Goal: Navigation & Orientation: Understand site structure

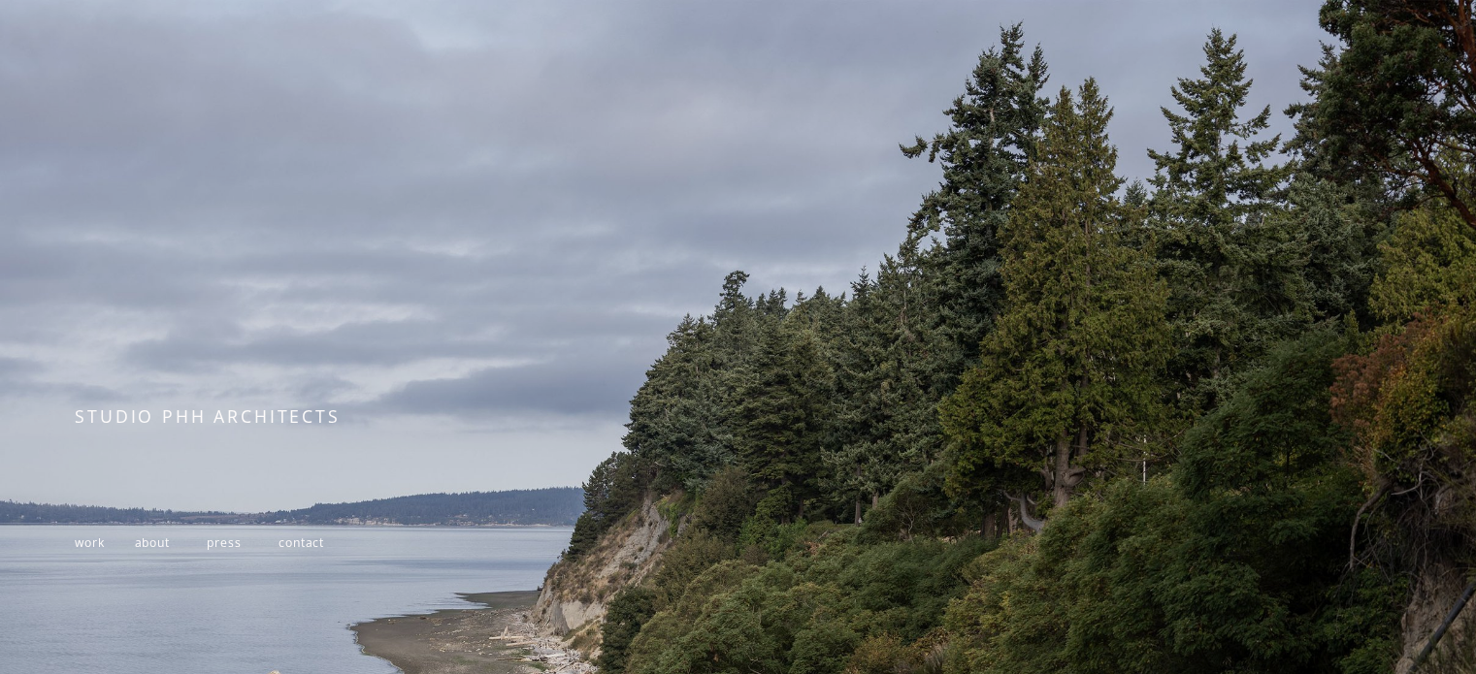
click at [95, 546] on span "work" at bounding box center [89, 543] width 29 height 16
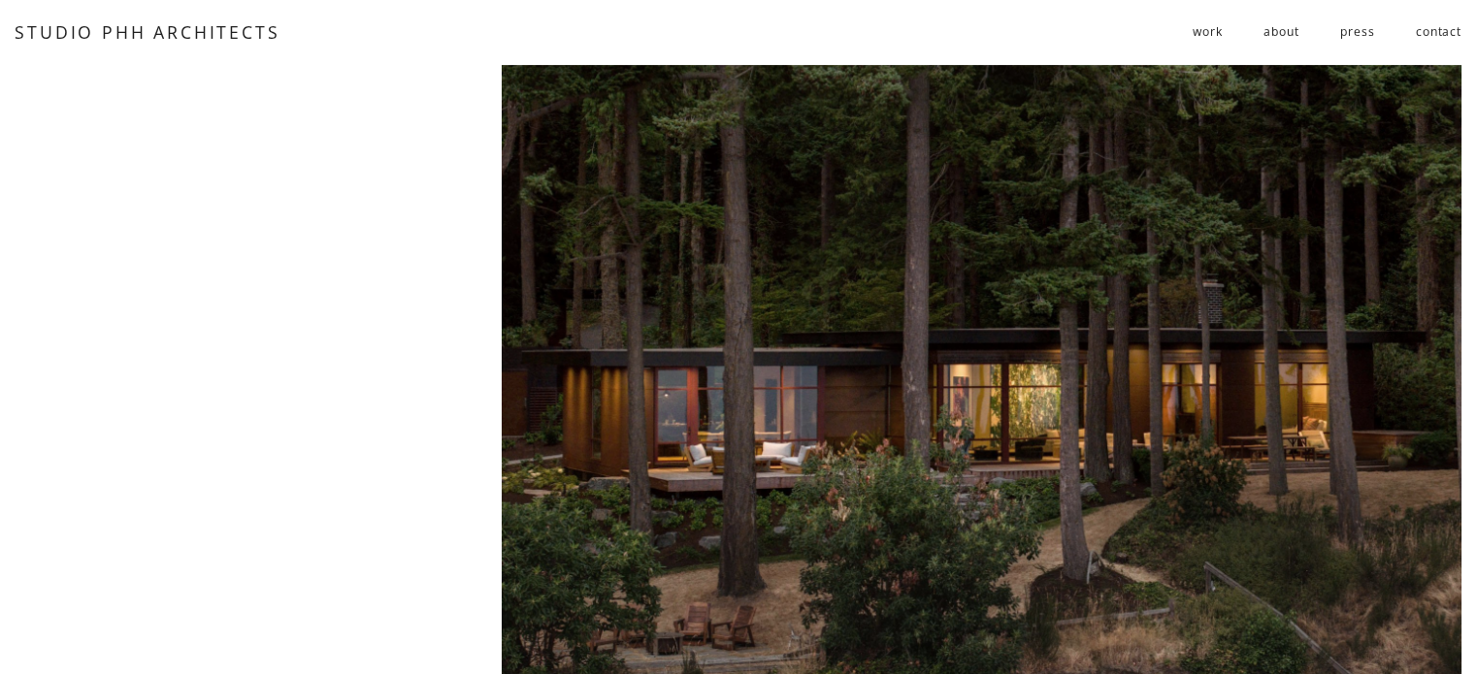
click at [1269, 29] on link "about" at bounding box center [1280, 32] width 35 height 32
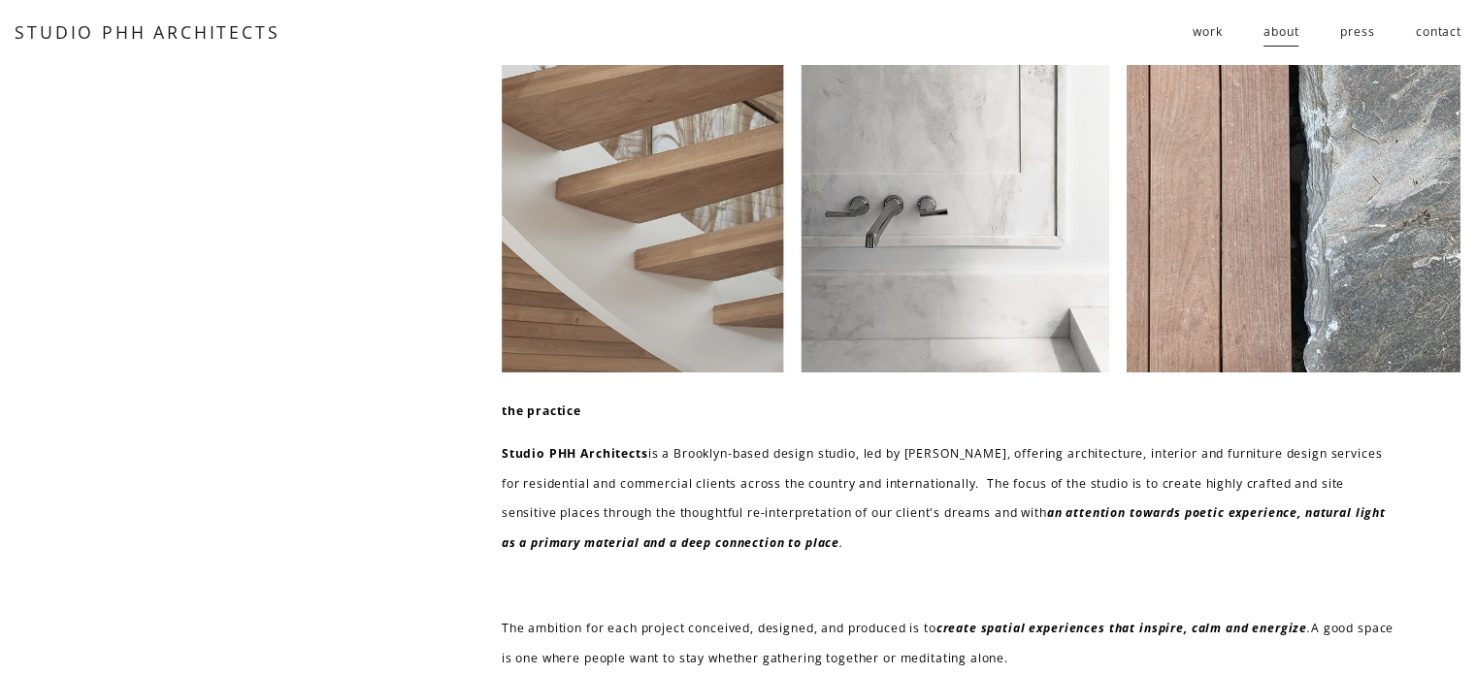
click at [1362, 41] on link "press" at bounding box center [1357, 32] width 34 height 32
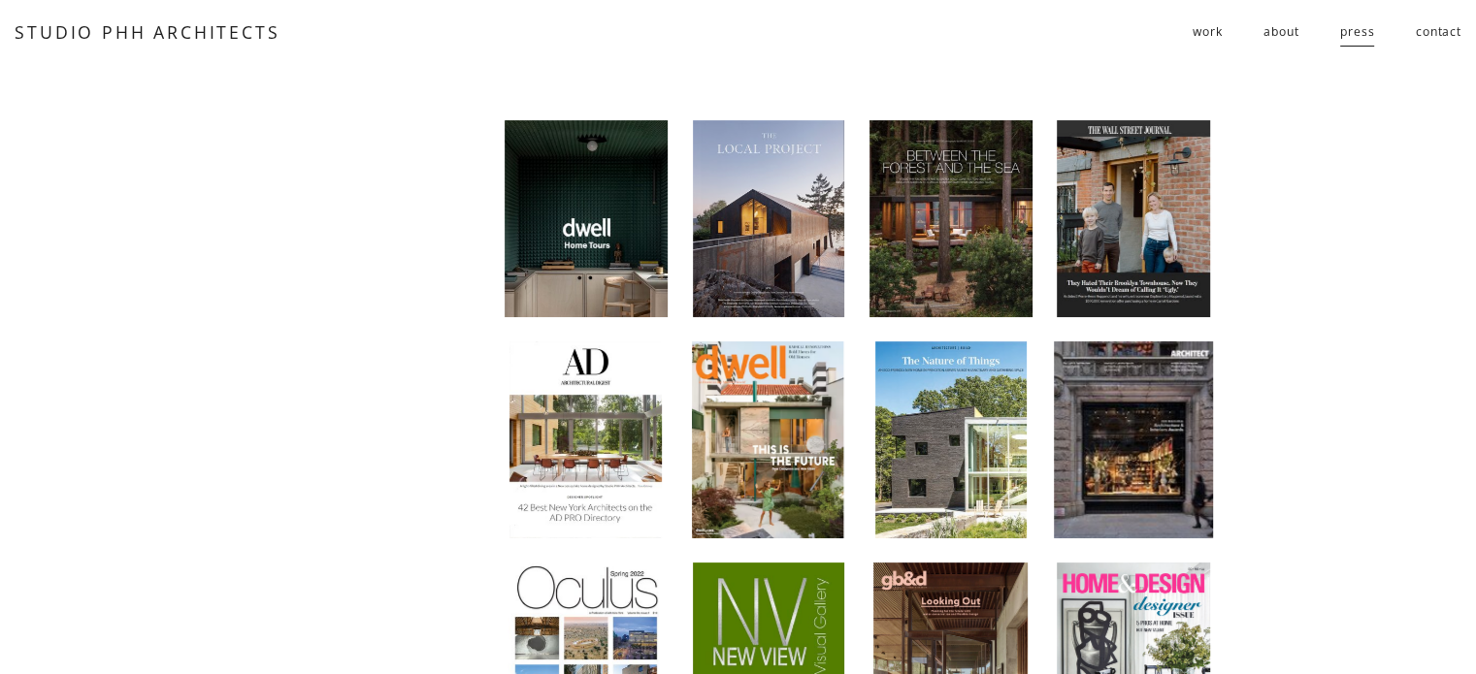
click at [1431, 33] on link "contact" at bounding box center [1439, 32] width 46 height 32
